Goal: Transaction & Acquisition: Purchase product/service

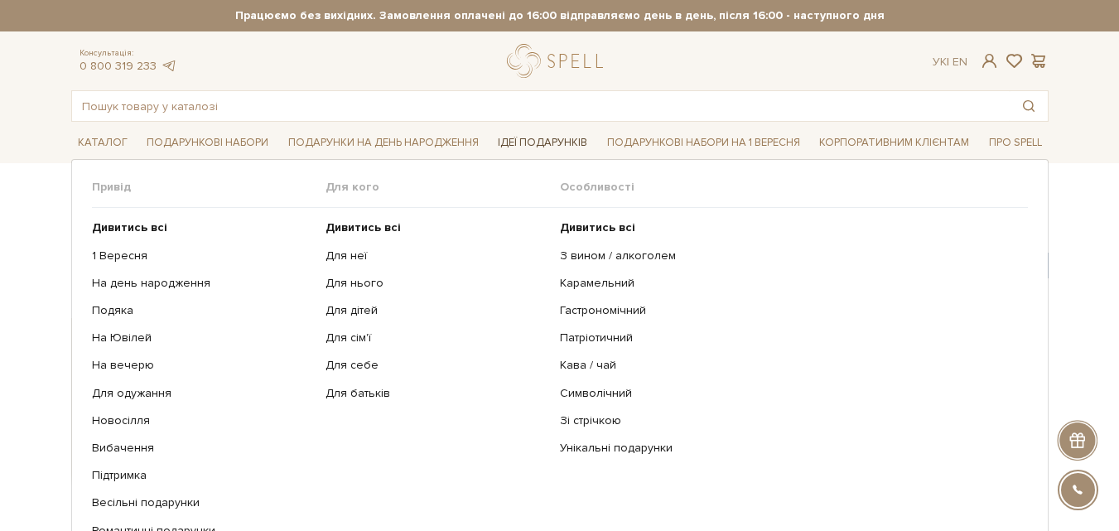
click at [530, 139] on link "Ідеї подарунків" at bounding box center [542, 143] width 103 height 26
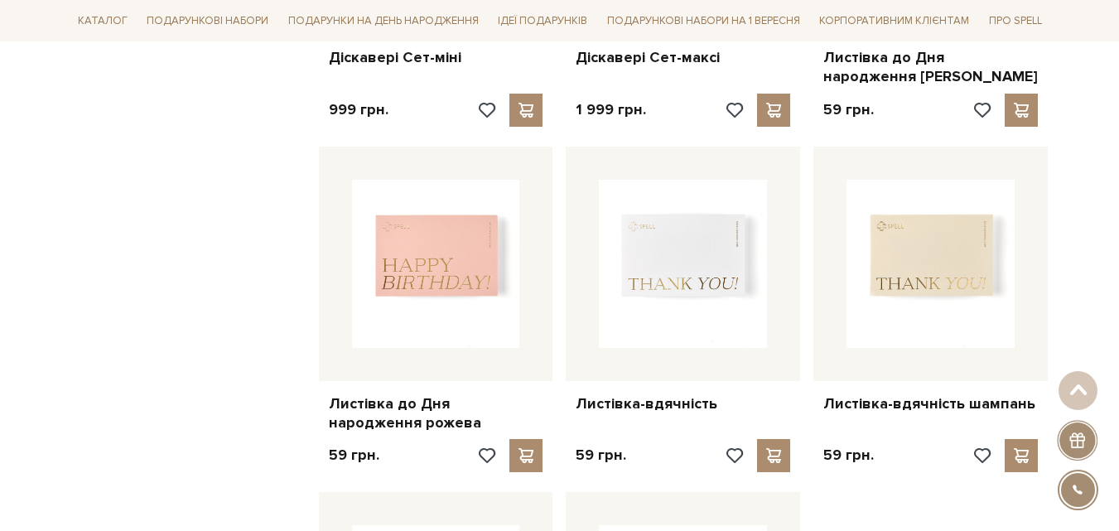
scroll to position [1656, 0]
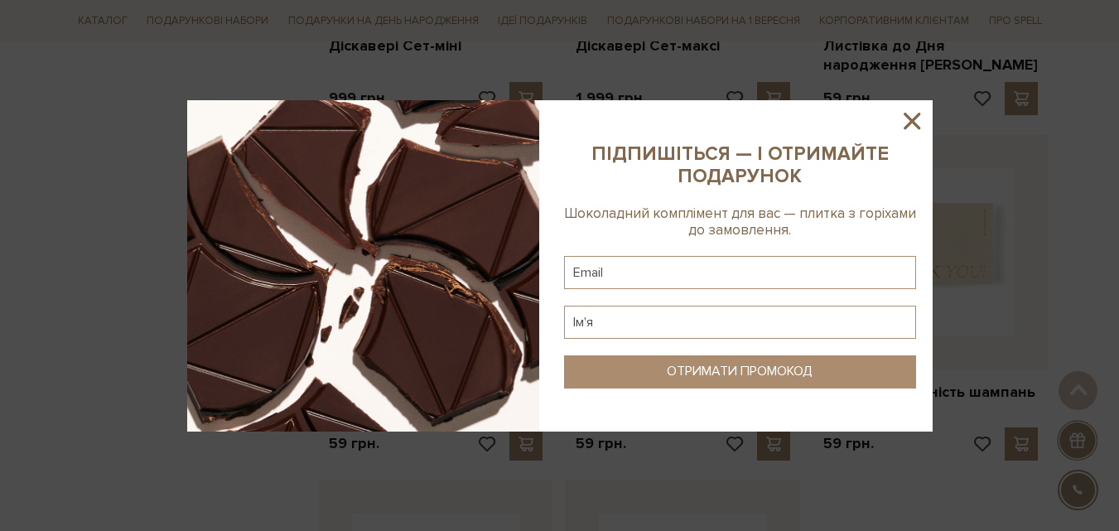
click at [921, 118] on icon at bounding box center [912, 121] width 28 height 28
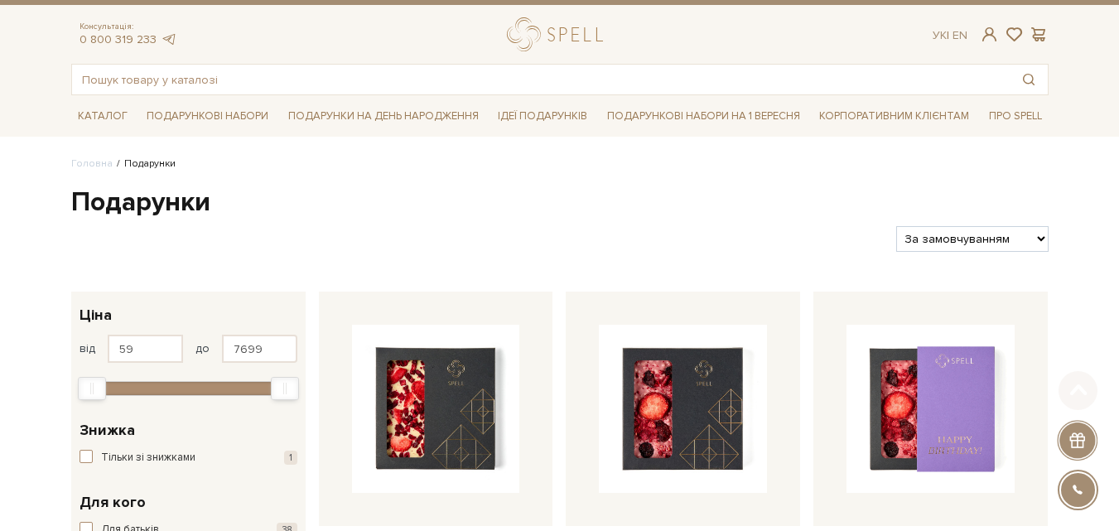
scroll to position [0, 0]
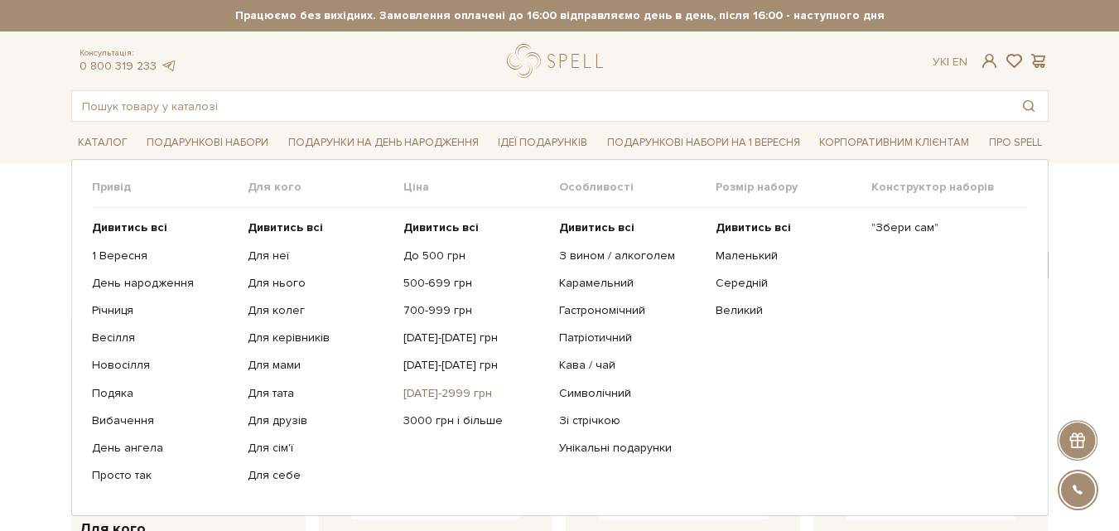
click at [453, 397] on link "[DATE]-2999 грн" at bounding box center [474, 393] width 143 height 15
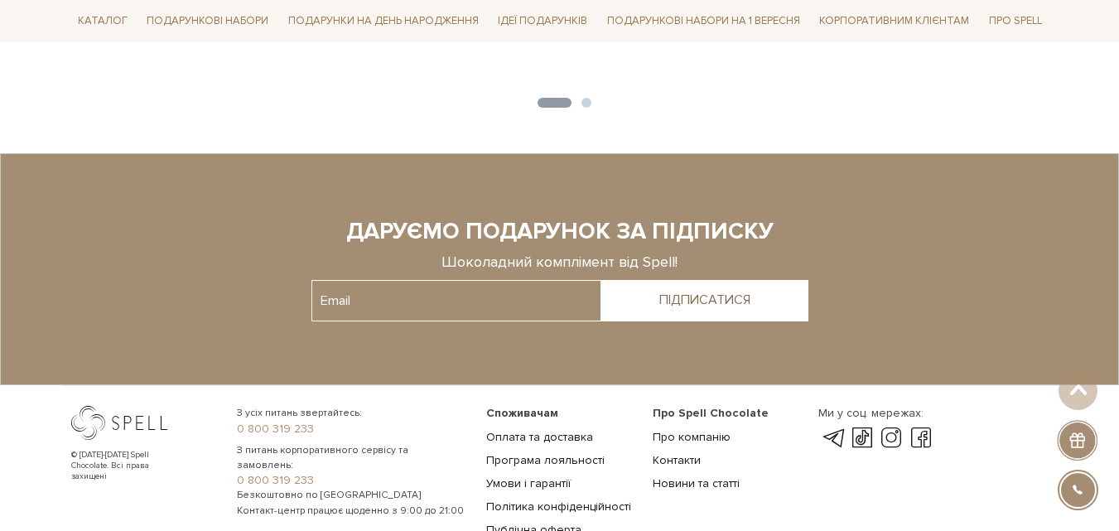
scroll to position [2153, 0]
